Goal: Information Seeking & Learning: Learn about a topic

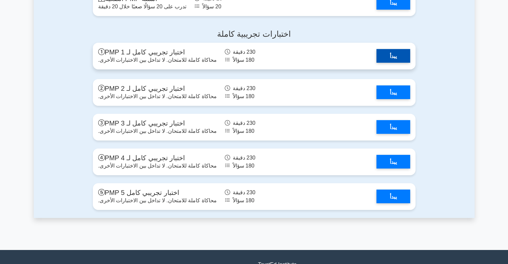
scroll to position [2339, 0]
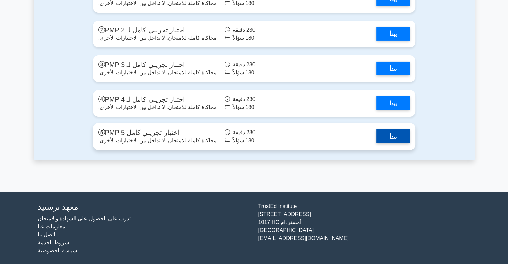
click at [388, 143] on link "يبدأ" at bounding box center [393, 136] width 34 height 14
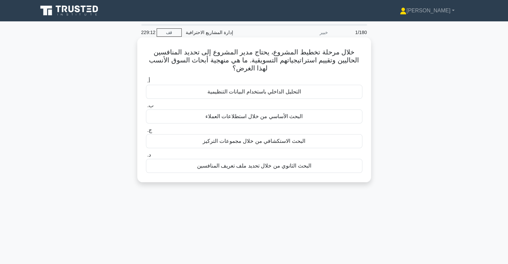
click at [217, 168] on font "البحث الثانوي من خلال تحديد ملف تعريف المنافسين" at bounding box center [254, 166] width 114 height 6
click at [146, 157] on input "د. البحث الثانوي من خلال تحديد ملف تعريف المنافسين" at bounding box center [146, 155] width 0 height 4
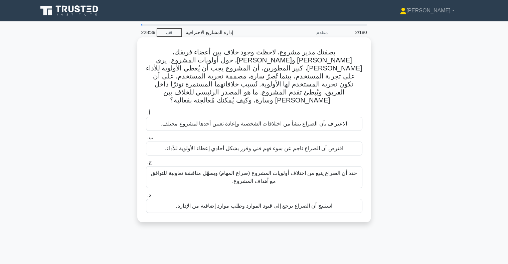
click at [291, 170] on font "حدد أن الصراع ينبع من اختلاف أولويات المشروع (صراع المهام) ويسهّل مناقشة تعاوني…" at bounding box center [254, 177] width 206 height 14
click at [146, 165] on input "ج. حدد أن الصراع ينبع من اختلاف أولويات المشروع (صراع المهام) ويسهّل مناقشة تعا…" at bounding box center [146, 162] width 0 height 4
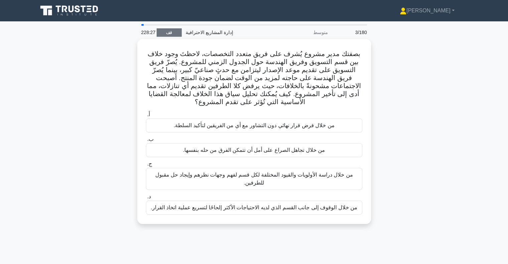
click at [161, 34] on link "قف" at bounding box center [168, 32] width 25 height 8
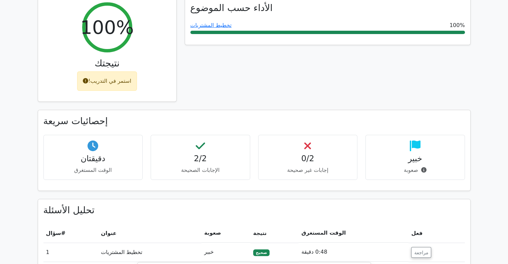
scroll to position [234, 0]
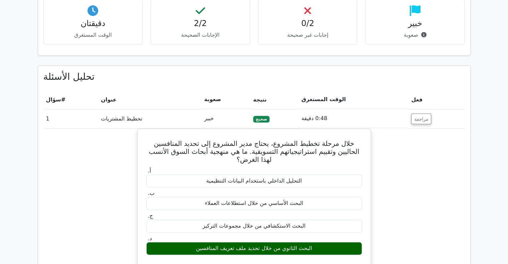
click at [418, 17] on div "خبير صعوبة" at bounding box center [414, 22] width 99 height 45
click at [83, 23] on font "دقيقتان" at bounding box center [92, 23] width 25 height 9
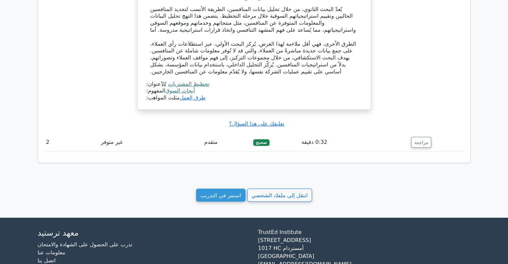
scroll to position [544, 0]
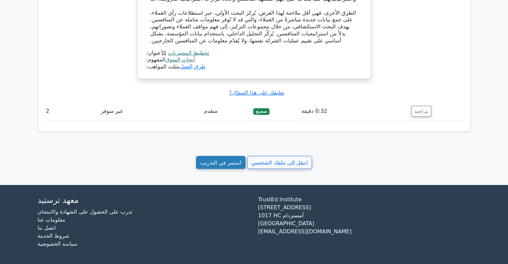
click at [216, 163] on font "استمر في التدريب" at bounding box center [220, 162] width 41 height 6
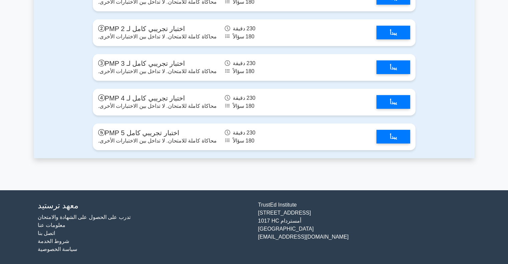
scroll to position [2373, 0]
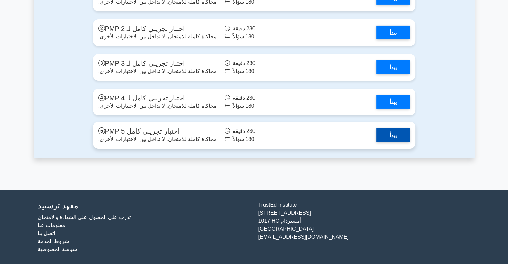
click at [396, 139] on link "يبدأ" at bounding box center [393, 135] width 34 height 14
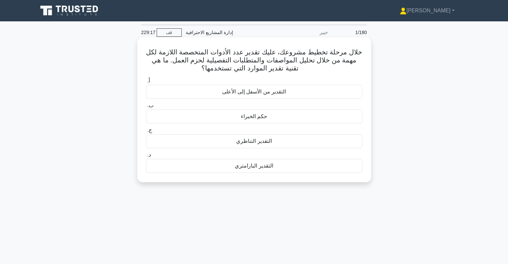
click at [247, 166] on font "التقدير البارامتري" at bounding box center [254, 166] width 38 height 6
click at [146, 157] on input "د. التقدير البارامتري" at bounding box center [146, 155] width 0 height 4
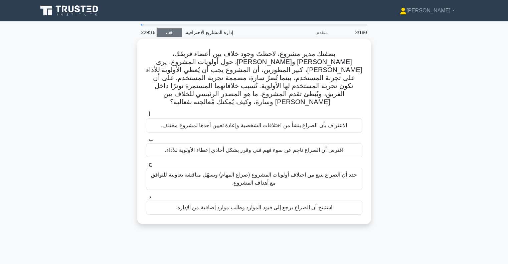
click at [171, 33] on font "قف" at bounding box center [169, 32] width 6 height 5
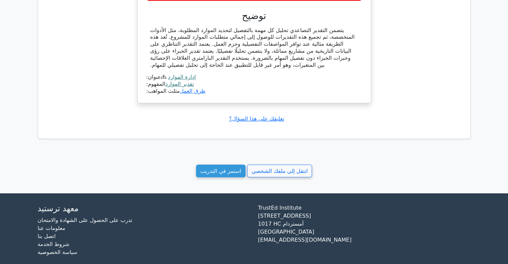
scroll to position [497, 0]
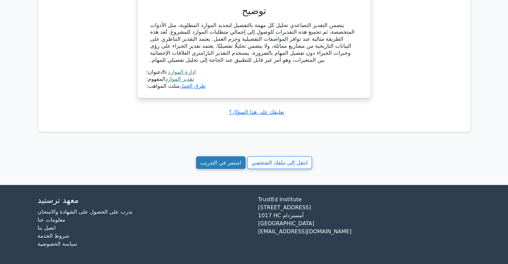
click at [221, 166] on font "استمر في التدريب" at bounding box center [220, 162] width 41 height 6
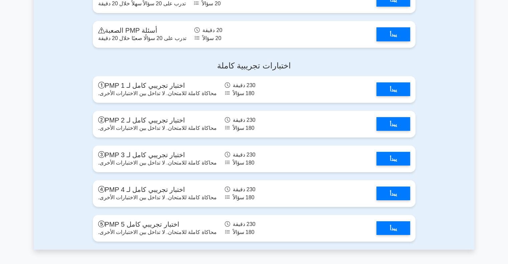
scroll to position [2373, 0]
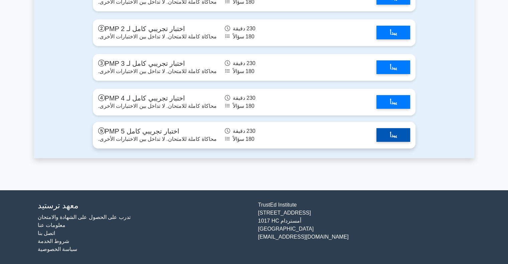
click at [389, 134] on link "يبدأ" at bounding box center [393, 135] width 34 height 14
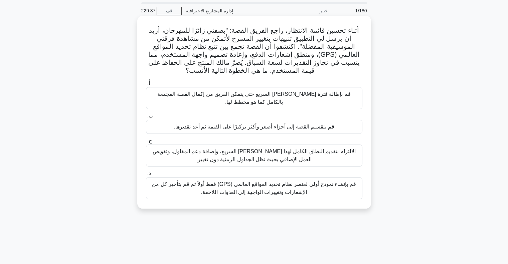
scroll to position [33, 0]
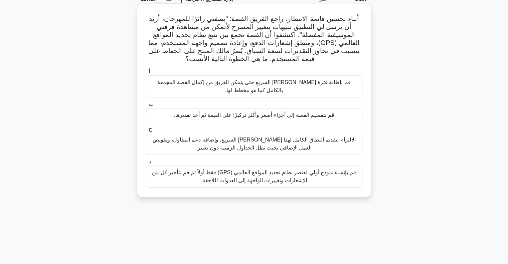
click at [244, 147] on font "الالتزام بتقديم النطاق الكامل لهذا [PERSON_NAME] السريع، وإضافة دعم المقاول، وت…" at bounding box center [253, 144] width 203 height 14
click at [146, 131] on input "ج. الالتزام بتقديم النطاق الكامل لهذا [PERSON_NAME] السريع، وإضافة دعم المقاول،…" at bounding box center [146, 129] width 0 height 4
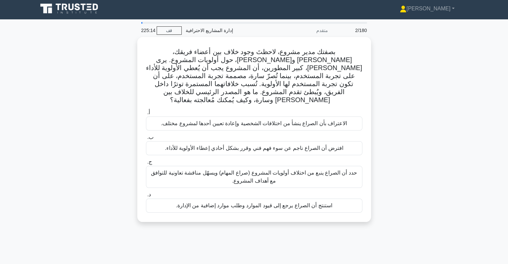
scroll to position [0, 0]
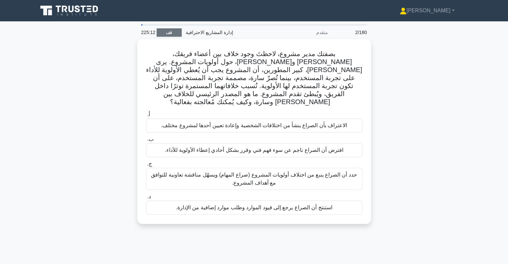
click at [171, 31] on font "قف" at bounding box center [169, 32] width 6 height 5
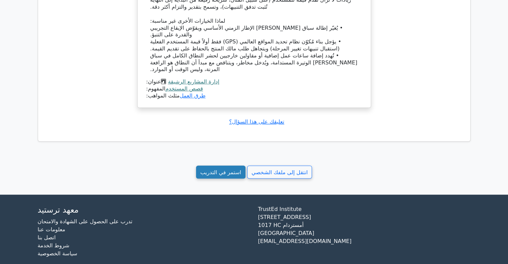
click at [224, 169] on font "استمر في التدريب" at bounding box center [220, 172] width 41 height 6
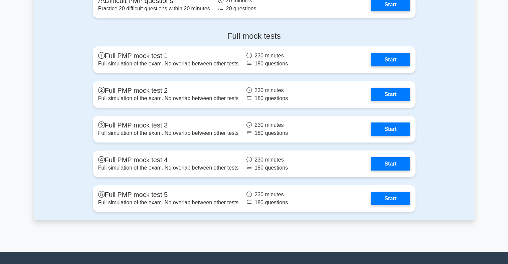
scroll to position [2323, 0]
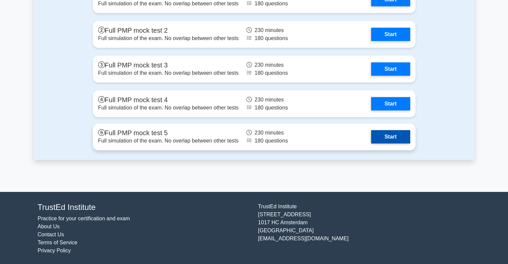
click at [400, 133] on link "Start" at bounding box center [390, 136] width 39 height 13
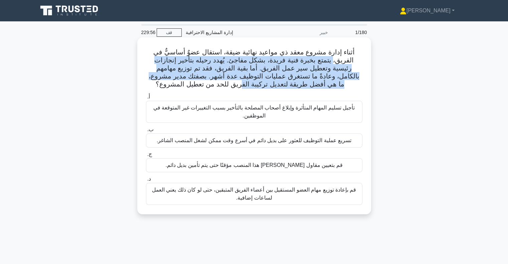
drag, startPoint x: 362, startPoint y: 51, endPoint x: 268, endPoint y: 90, distance: 101.7
click at [268, 90] on div "أثناء إدارة مشروع معقد ذي مواعيد نهائية ضيقة، استقال عضوٌ أساسيٌّ في الفريق، يت…" at bounding box center [254, 126] width 228 height 172
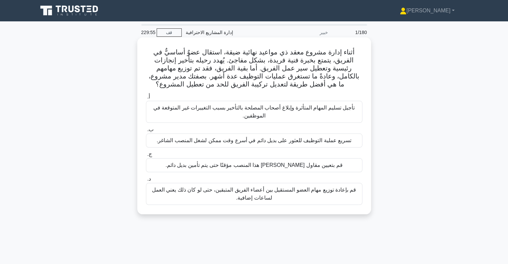
click at [267, 89] on h5 "أثناء إدارة مشروع معقد ذي مواعيد نهائية ضيقة، استقال عضوٌ أساسيٌّ في الفريق، يت…" at bounding box center [254, 68] width 218 height 41
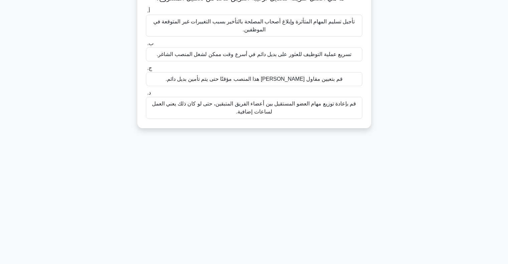
scroll to position [96, 0]
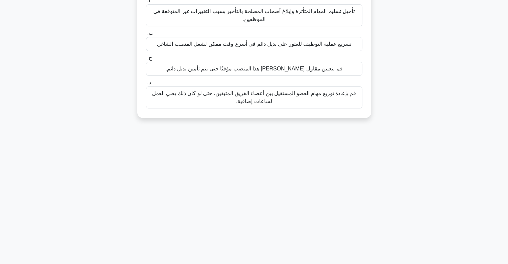
click at [264, 43] on font "تسريع عملية التوظيف للعثور على بديل دائم في أسرع وقت ممكن لشغل المنصب الشاغر." at bounding box center [253, 44] width 195 height 6
click at [146, 35] on input "ب. تسريع عملية التوظيف للعثور على بديل دائم في أسرع وقت ممكن لشغل المنصب الشاغر." at bounding box center [146, 33] width 0 height 4
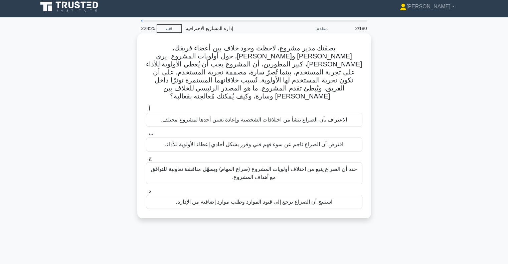
scroll to position [0, 0]
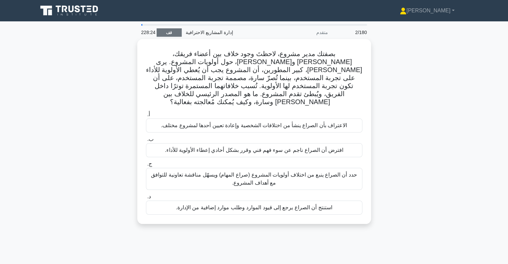
click at [168, 29] on link "قف" at bounding box center [168, 32] width 25 height 8
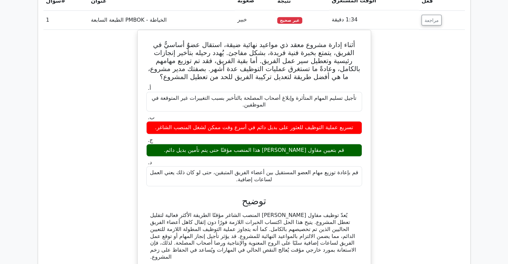
scroll to position [334, 0]
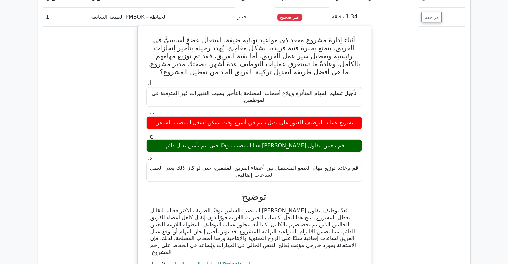
click at [256, 148] on div "قم بتعيين مقاول ماهر لشغل هذا المنصب مؤقتًا حتى يتم تأمين بديل دائم." at bounding box center [254, 145] width 216 height 13
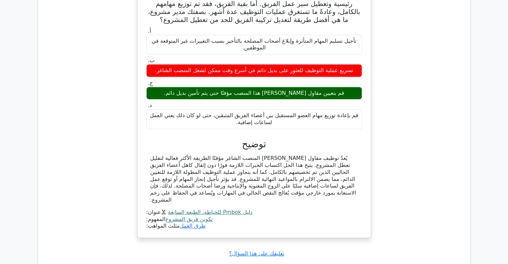
scroll to position [501, 0]
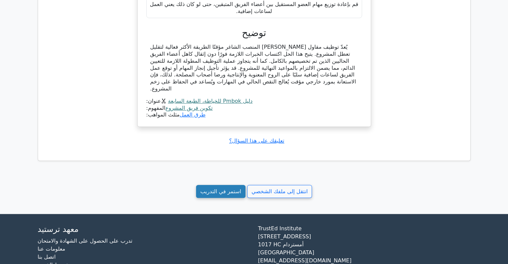
click at [228, 188] on font "استمر في التدريب" at bounding box center [220, 191] width 41 height 6
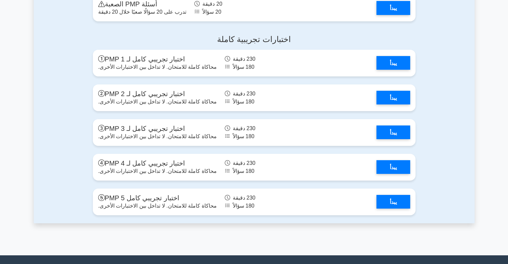
scroll to position [2373, 0]
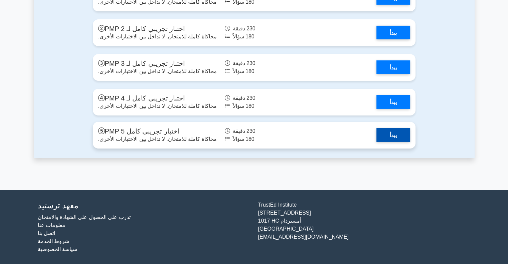
click at [390, 134] on link "يبدأ" at bounding box center [393, 135] width 34 height 14
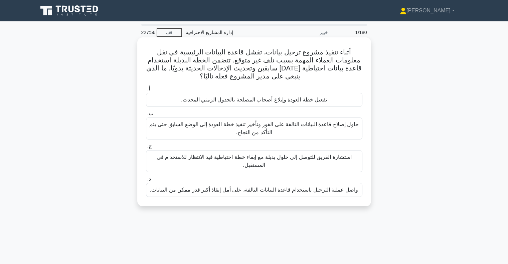
click at [289, 98] on font "تفعيل خطة العودة وإبلاغ أصحاب المصلحة بالجدول الزمني المحدث." at bounding box center [254, 100] width 146 height 6
click at [146, 91] on input "أ. تفعيل خطة العودة وإبلاغ أصحاب المصلحة بالجدول الزمني المحدث." at bounding box center [146, 89] width 0 height 4
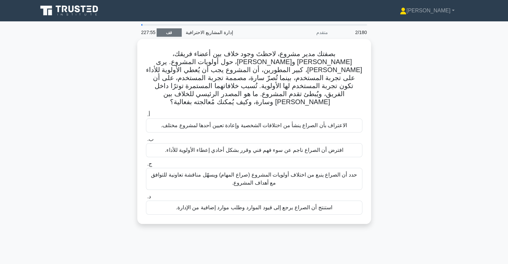
click at [176, 31] on link "قف" at bounding box center [168, 32] width 25 height 8
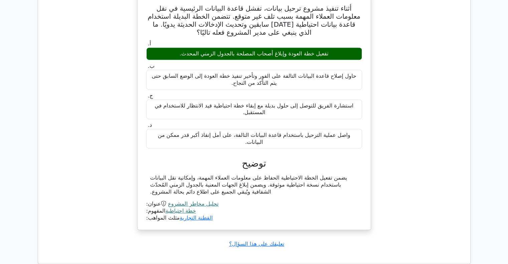
scroll to position [498, 0]
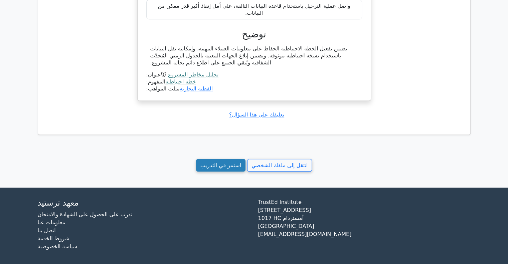
click at [227, 159] on link "استمر في التدريب" at bounding box center [220, 165] width 49 height 13
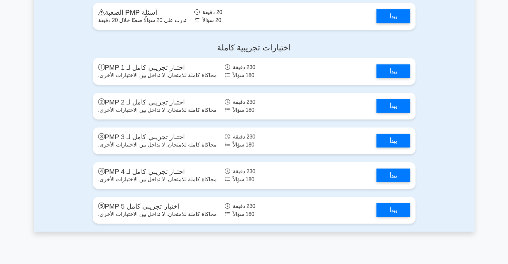
scroll to position [2373, 0]
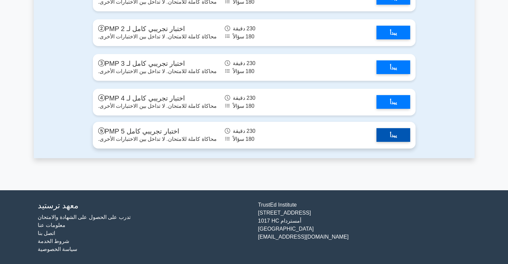
click at [384, 128] on link "يبدأ" at bounding box center [393, 135] width 34 height 14
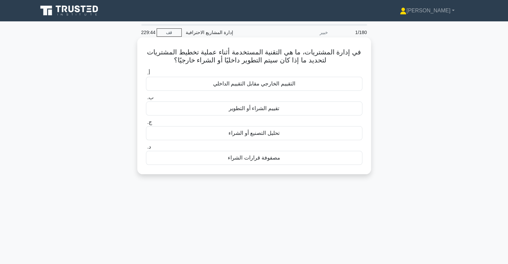
click at [264, 136] on font "تحليل التصنيع أو الشراء" at bounding box center [253, 133] width 51 height 6
click at [146, 124] on input "ج. تحليل التصنيع أو الشراء" at bounding box center [146, 122] width 0 height 4
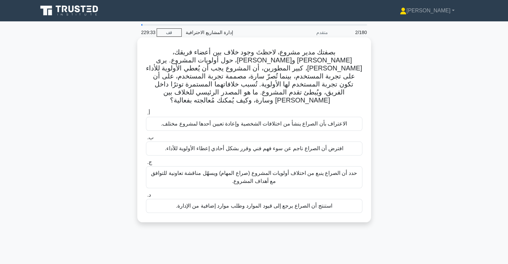
click at [268, 170] on font "حدد أن الصراع ينبع من اختلاف أولويات المشروع (صراع المهام) ويسهّل مناقشة تعاوني…" at bounding box center [254, 177] width 206 height 14
click at [146, 165] on input "ج. حدد أن الصراع ينبع من اختلاف أولويات المشروع (صراع المهام) ويسهّل مناقشة تعا…" at bounding box center [146, 162] width 0 height 4
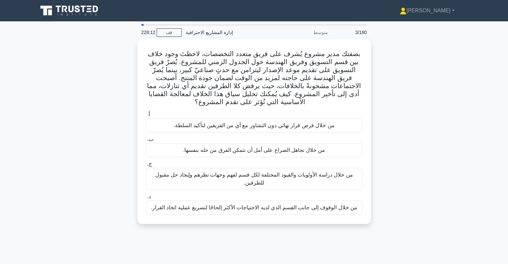
click at [373, 105] on div "بصفتك مدير مشروع يُشرف على فريق متعدد التخصصات، لاحظتَ وجود خلاف بين قسم التسوي…" at bounding box center [254, 135] width 440 height 193
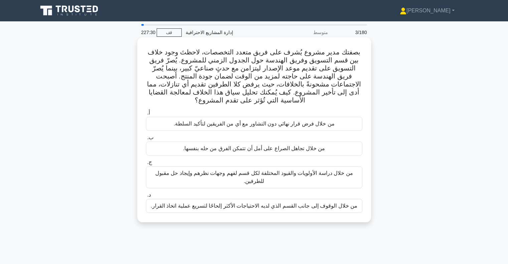
click at [238, 181] on font "من خلال دراسة الأولويات والقيود المختلفة لكل قسم لفهم وجهات نظرهم وإيجاد حل مقب…" at bounding box center [254, 177] width 210 height 16
click at [146, 165] on input "ج. من خلال دراسة الأولويات والقيود المختلفة لكل قسم لفهم وجهات نظرهم وإيجاد حل …" at bounding box center [146, 162] width 0 height 4
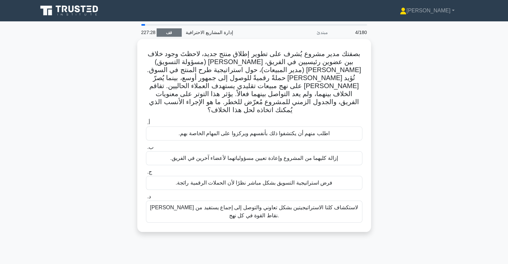
click at [166, 34] on font "قف" at bounding box center [169, 32] width 6 height 5
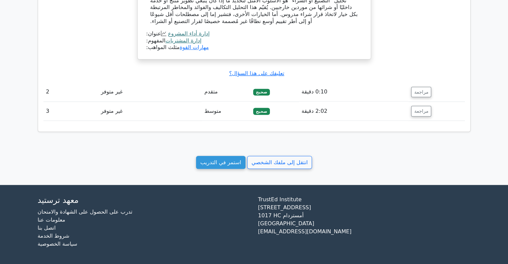
scroll to position [513, 0]
click at [216, 160] on font "استمر في التدريب" at bounding box center [220, 162] width 41 height 6
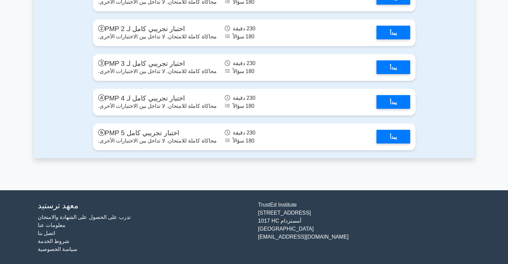
scroll to position [2353, 0]
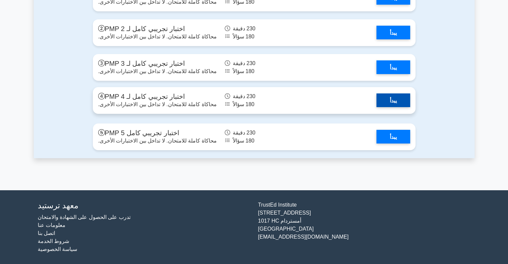
click at [385, 107] on link "يبدأ" at bounding box center [393, 100] width 34 height 14
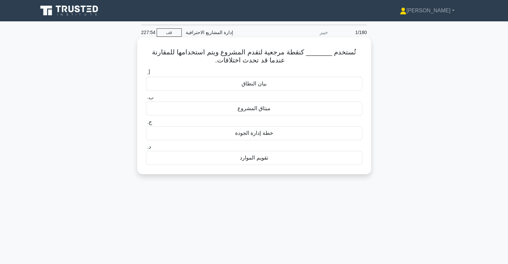
click at [250, 108] on font "ميثاق المشروع" at bounding box center [253, 108] width 33 height 6
click at [146, 100] on input "ب. ميثاق المشروع" at bounding box center [146, 97] width 0 height 4
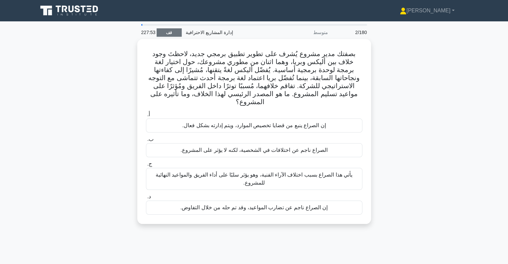
click at [164, 34] on link "قف" at bounding box center [168, 32] width 25 height 8
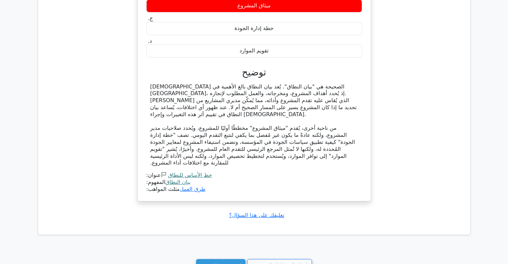
scroll to position [531, 0]
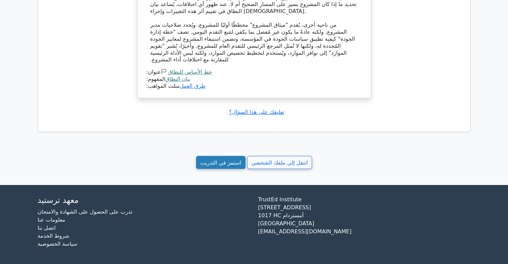
click at [216, 167] on link "استمر في التدريب" at bounding box center [220, 162] width 49 height 13
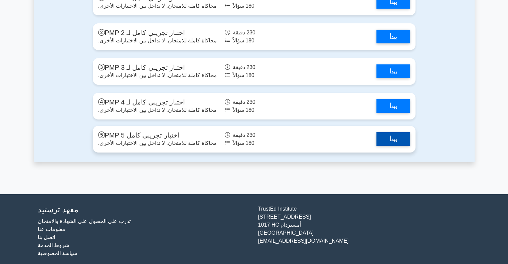
scroll to position [2373, 0]
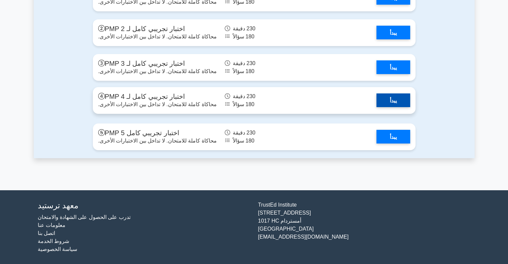
click at [396, 102] on link "يبدأ" at bounding box center [393, 100] width 34 height 14
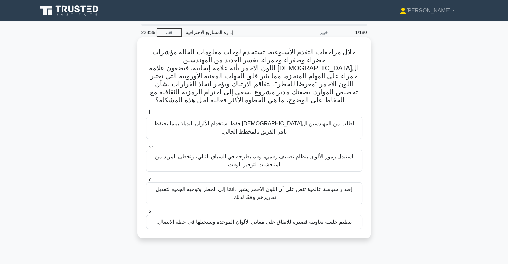
click at [298, 222] on font "تنظيم جلسة تعاونية قصيرة للاتفاق على معاني الألوان الموحدة وتسجيلها في خطة الات…" at bounding box center [253, 222] width 195 height 6
click at [146, 213] on input "د. تنظيم جلسة تعاونية قصيرة للاتفاق على معاني الألوان الموحدة وتسجيلها في خطة ا…" at bounding box center [146, 211] width 0 height 4
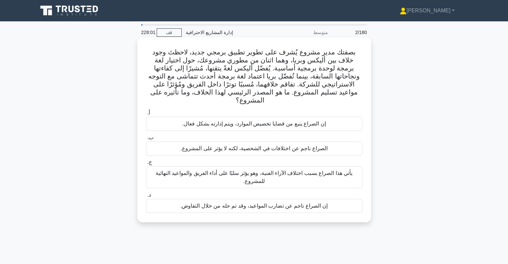
click at [266, 170] on font "يأتي هذا الصراع بسبب اختلاف الآراء الفنية، وهو يؤثر سلبًا على أداء الفريق والمو…" at bounding box center [253, 177] width 197 height 14
click at [146, 165] on input "ج. يأتي هذا الصراع بسبب اختلاف الآراء الفنية، وهو يؤثر سلبًا على أداء الفريق وا…" at bounding box center [146, 162] width 0 height 4
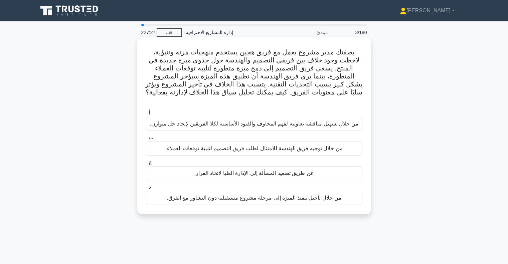
click at [284, 121] on font "من خلال تسهيل مناقشة تعاونية لفهم المخاوف والقيود الأساسية لكلا الفريقين لإيجاد…" at bounding box center [253, 124] width 208 height 6
click at [146, 115] on input "أ. من خلال تسهيل مناقشة تعاونية لفهم المخاوف والقيود الأساسية لكلا الفريقين لإي…" at bounding box center [146, 113] width 0 height 4
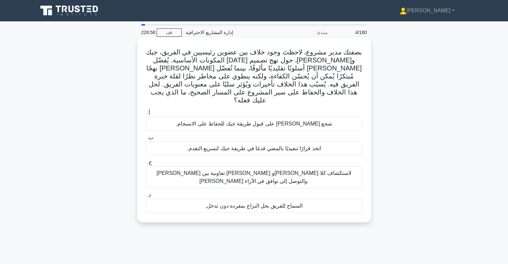
click at [248, 170] on font "تيسير مناقشة تعاونية بين جيك وماريا لاستكشاف كلا الخيارين والتوصل إلى توافق في …" at bounding box center [253, 177] width 195 height 14
click at [146, 165] on input "ج. تيسير مناقشة تعاونية بين جيك وماريا لاستكشاف كلا الخيارين والتوصل إلى توافق …" at bounding box center [146, 162] width 0 height 4
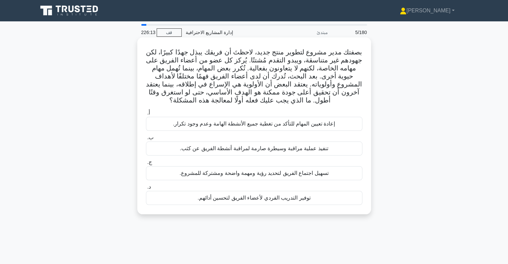
click at [224, 175] on font "تسهيل اجتماع الفريق لتحديد رؤية ومهمة واضحة ومشتركة للمشروع." at bounding box center [253, 173] width 149 height 6
click at [146, 165] on input "ج. تسهيل اجتماع الفريق لتحديد رؤية ومهمة واضحة ومشتركة للمشروع." at bounding box center [146, 162] width 0 height 4
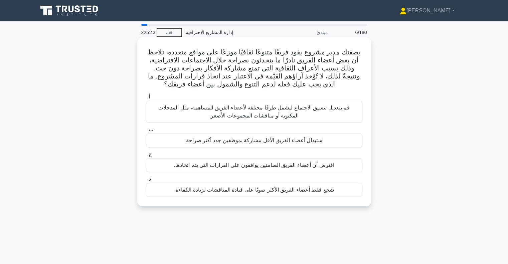
click at [314, 113] on font "قم بتعديل تنسيق الاجتماع ليشمل طرقًا مختلفة لأعضاء الفريق للمساهمة، مثل المدخلا…" at bounding box center [254, 112] width 210 height 16
click at [146, 99] on input "أ. قم بتعديل تنسيق الاجتماع ليشمل طرقًا مختلفة لأعضاء الفريق للمساهمة، مثل المد…" at bounding box center [146, 97] width 0 height 4
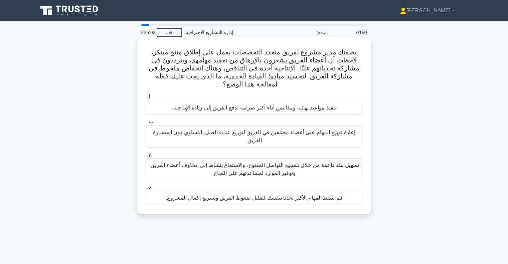
click at [275, 171] on font "تسهيل بيئة داعمة من خلال تشجيع التواصل المفتوح، والاستماع بنشاط إلى مخاوف أعضاء…" at bounding box center [254, 169] width 210 height 14
click at [146, 156] on input "ج. تسهيل بيئة داعمة من خلال تشجيع التواصل المفتوح، والاستماع بنشاط إلى مخاوف أع…" at bounding box center [146, 154] width 0 height 4
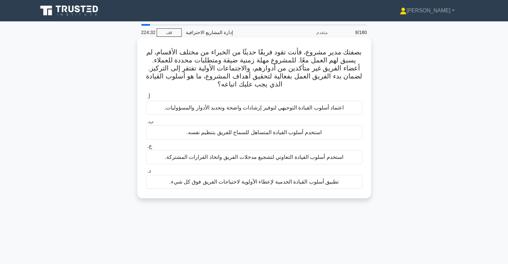
click at [242, 110] on font "اعتماد أسلوب القيادة التوجيهي لتوفير إرشادات واضحة وتحديد الأدوار والمسؤوليات." at bounding box center [253, 108] width 179 height 6
click at [146, 99] on input "أ. اعتماد أسلوب القيادة التوجيهي لتوفير إرشادات واضحة وتحديد الأدوار والمسؤوليا…" at bounding box center [146, 97] width 0 height 4
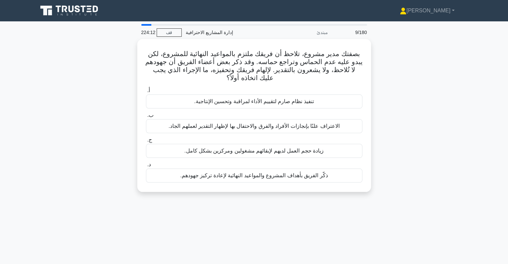
click at [463, 142] on div "بصفتك مدير مشروع، تلاحظ أن فريقك ملتزم بالمواعيد النهائية للمشروع، لكن يبدو علي…" at bounding box center [254, 119] width 440 height 161
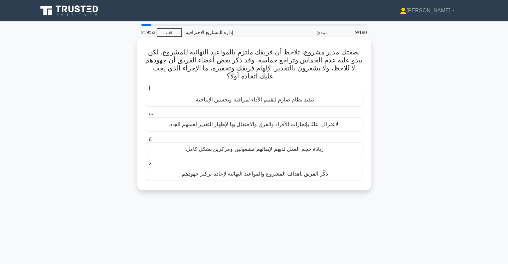
click at [259, 172] on font "ذكّر الفريق بأهداف المشروع والمواعيد النهائية لإعادة تركيز جهودهم." at bounding box center [253, 174] width 147 height 6
click at [146, 165] on input "د. ذكّر الفريق بأهداف المشروع والمواعيد النهائية لإعادة تركيز جهودهم." at bounding box center [146, 163] width 0 height 4
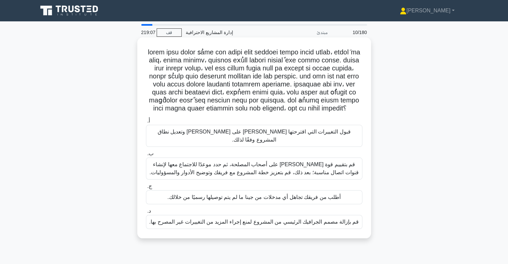
click at [291, 162] on font "قم بتقييم قوة جينا وتأثيرها على أصحاب المصلحة، ثم حدد موعدًا للاجتماع معها لإنش…" at bounding box center [253, 169] width 209 height 14
click at [146, 156] on input "ب. قم بتقييم قوة جينا وتأثيرها على أصحاب المصلحة، ثم حدد موعدًا للاجتماع معها ل…" at bounding box center [146, 153] width 0 height 4
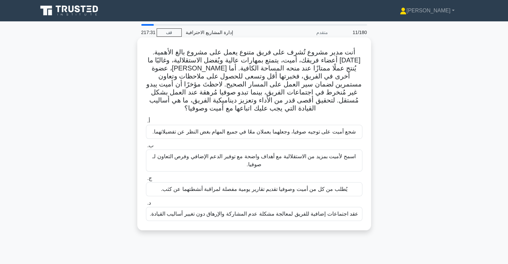
click at [260, 217] on font "عقد اجتماعات إضافية للفريق لمعالجة مشكلة عدم المشاركة والإرهاق دون تغيير أساليب…" at bounding box center [253, 214] width 209 height 6
click at [146, 205] on input "د. عقد اجتماعات إضافية للفريق لمعالجة مشكلة عدم المشاركة والإرهاق دون تغيير أسا…" at bounding box center [146, 203] width 0 height 4
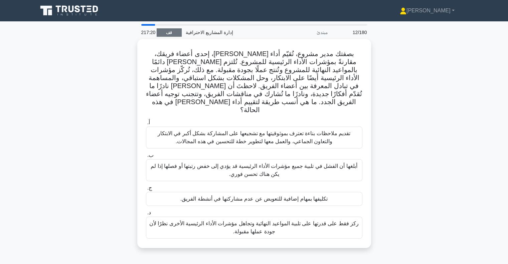
click at [166, 29] on link "قف" at bounding box center [168, 32] width 25 height 8
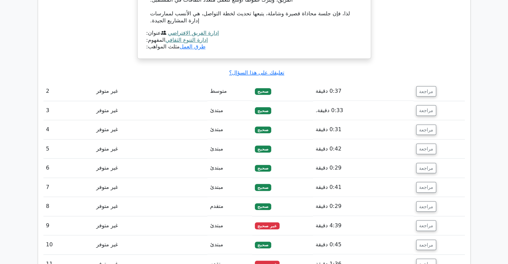
scroll to position [701, 0]
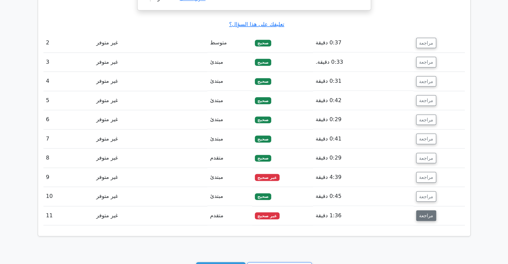
click at [424, 216] on font "مراجعة" at bounding box center [426, 215] width 14 height 5
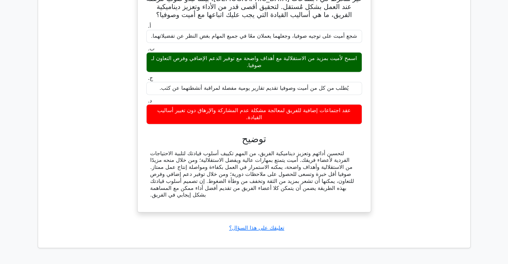
scroll to position [1094, 0]
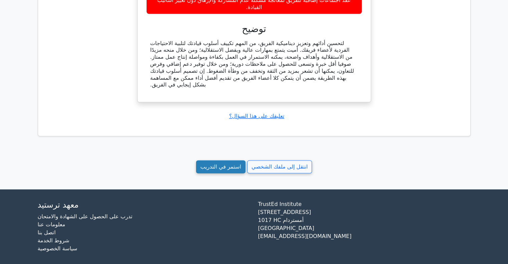
click at [220, 164] on font "استمر في التدريب" at bounding box center [220, 167] width 41 height 6
